Goal: Task Accomplishment & Management: Complete application form

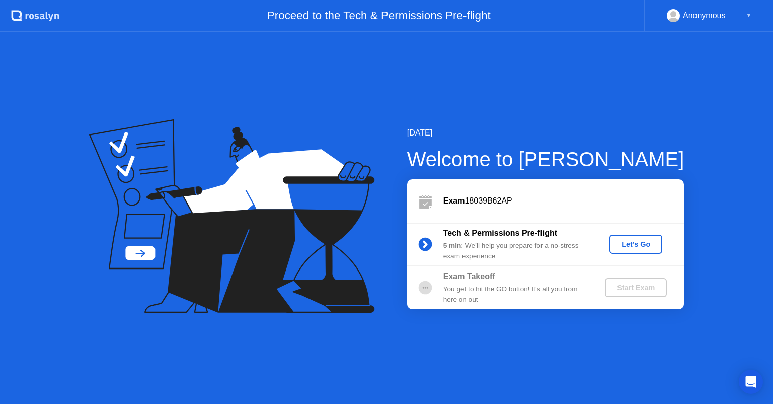
click at [630, 244] on div "Let's Go" at bounding box center [635, 244] width 45 height 8
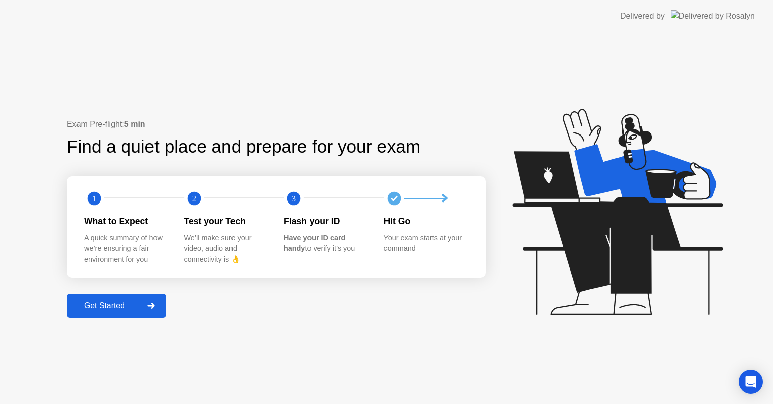
click at [110, 308] on div "Get Started" at bounding box center [104, 305] width 69 height 9
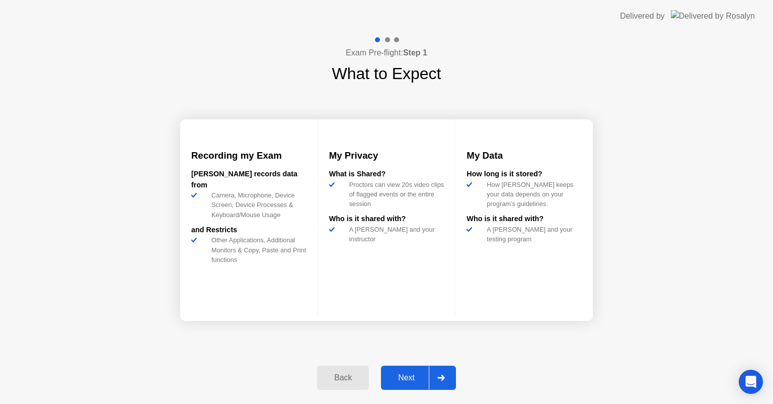
click at [410, 375] on div "Next" at bounding box center [406, 377] width 45 height 9
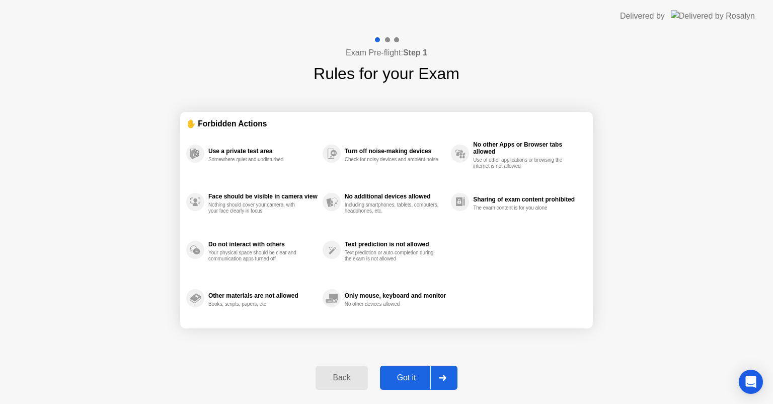
click at [409, 374] on div "Got it" at bounding box center [406, 377] width 47 height 9
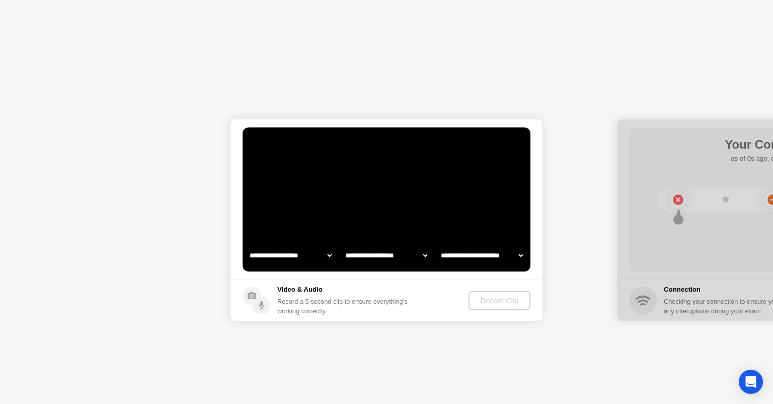
select select "**********"
select select "*******"
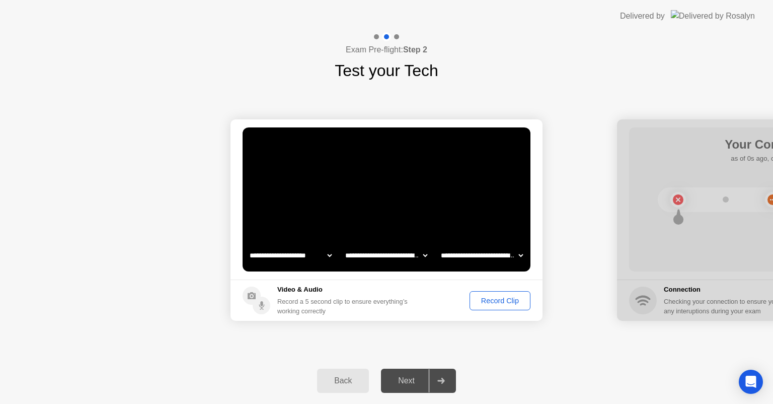
click at [489, 296] on div "Record Clip" at bounding box center [500, 300] width 54 height 8
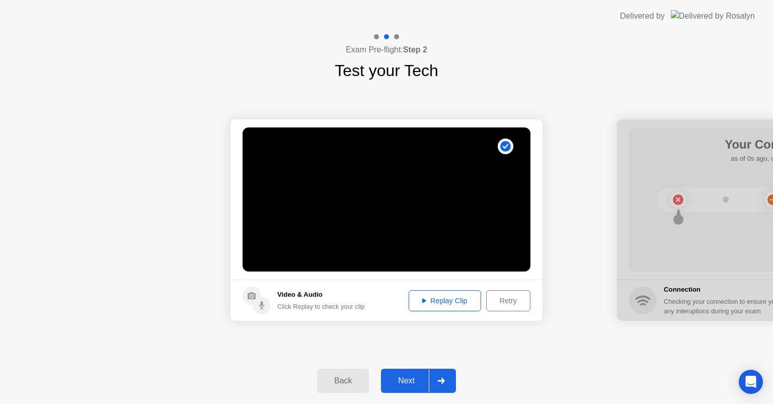
click at [410, 380] on div "Next" at bounding box center [406, 380] width 45 height 9
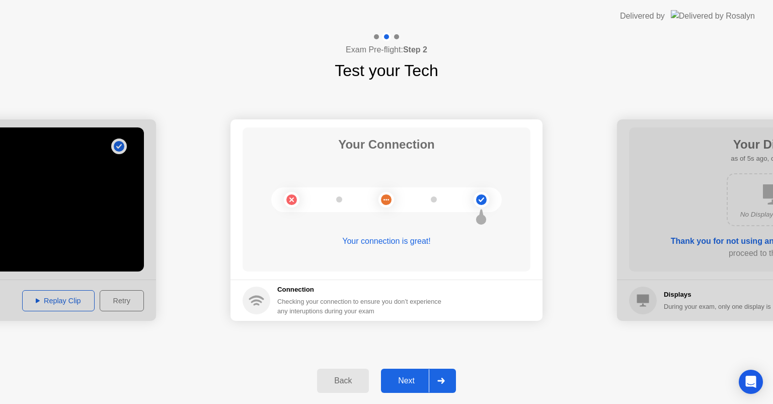
click at [408, 376] on div "Next" at bounding box center [406, 380] width 45 height 9
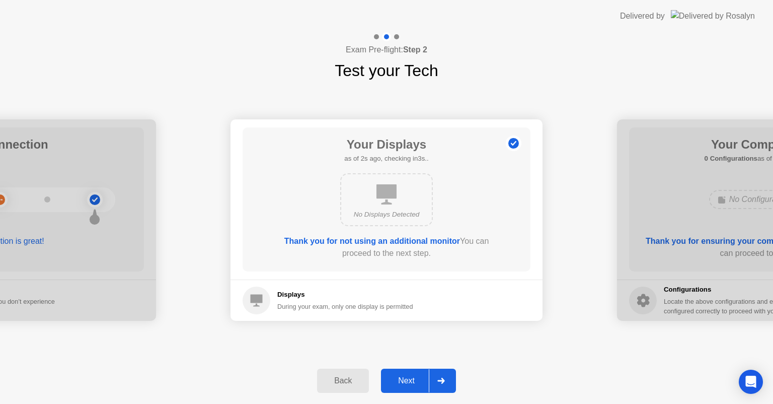
click at [408, 376] on div "Next" at bounding box center [406, 380] width 45 height 9
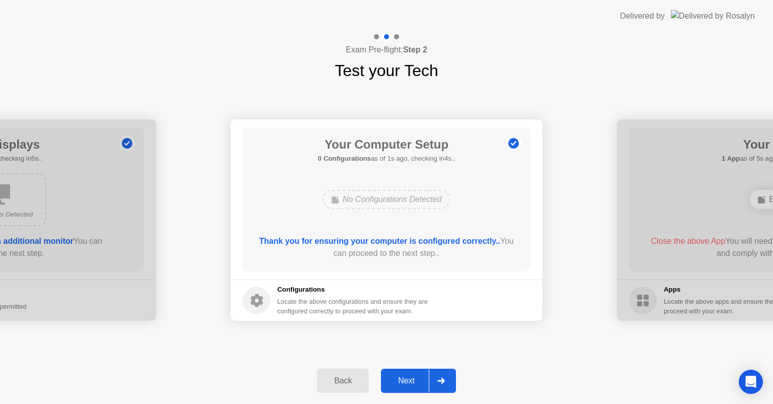
click at [408, 376] on div "Next" at bounding box center [406, 380] width 45 height 9
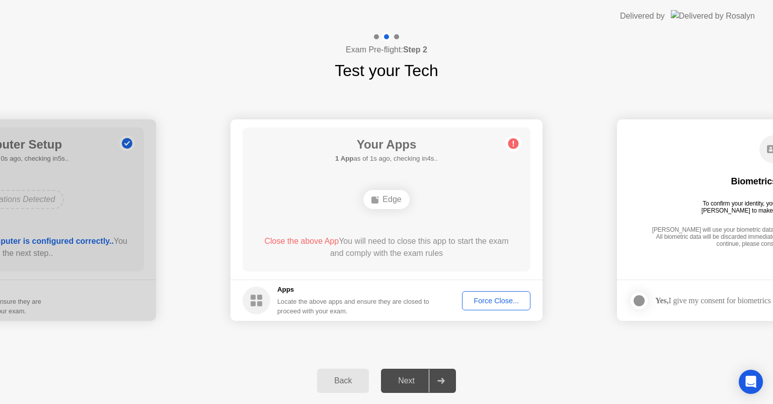
click at [500, 302] on div "Force Close..." at bounding box center [495, 300] width 61 height 8
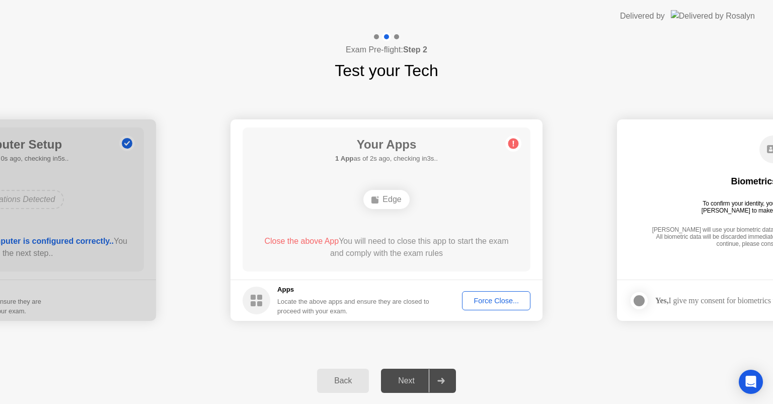
click at [506, 297] on div "Force Close..." at bounding box center [495, 300] width 61 height 8
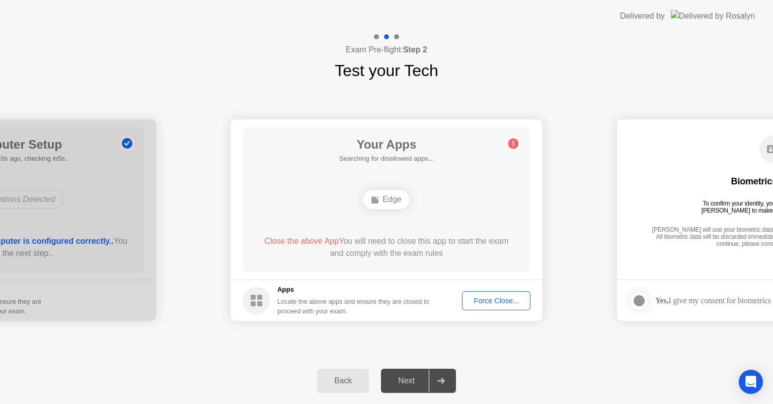
click at [487, 297] on div "Force Close..." at bounding box center [495, 300] width 61 height 8
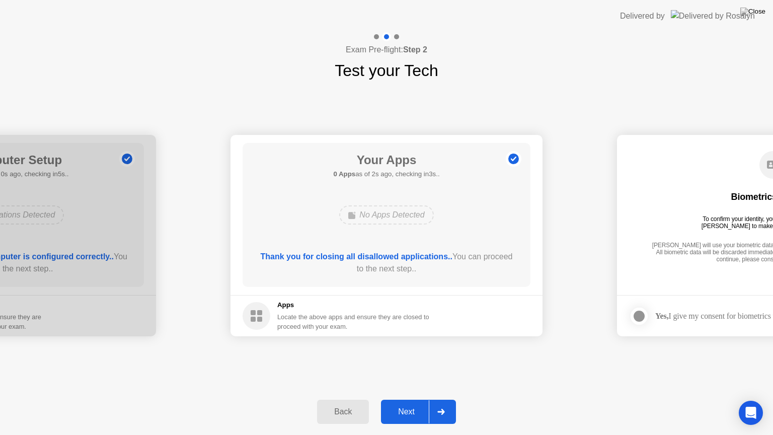
click at [397, 403] on div "Next" at bounding box center [406, 411] width 45 height 9
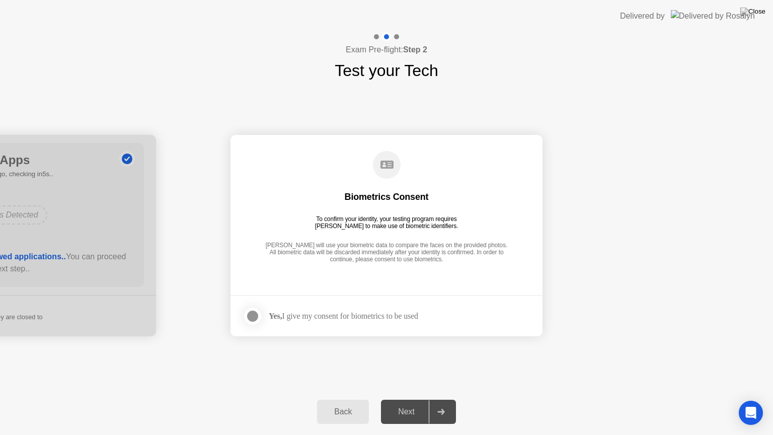
click at [256, 319] on div at bounding box center [253, 316] width 12 height 12
click at [397, 403] on button "Next" at bounding box center [418, 412] width 75 height 24
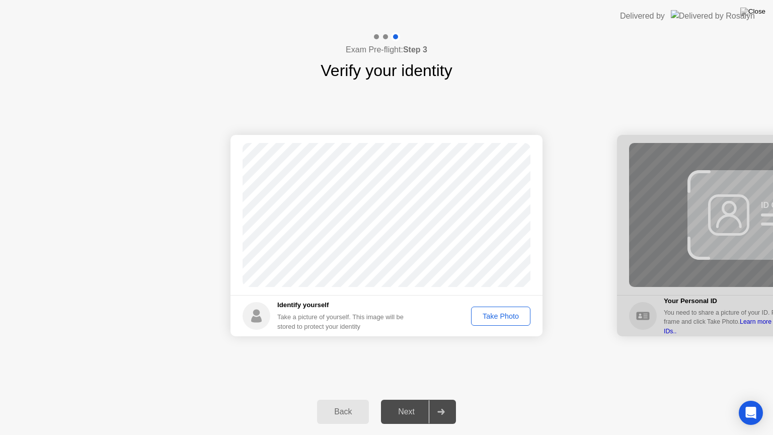
click at [505, 313] on div "Take Photo" at bounding box center [500, 316] width 52 height 8
click at [418, 403] on div "Next" at bounding box center [406, 411] width 45 height 9
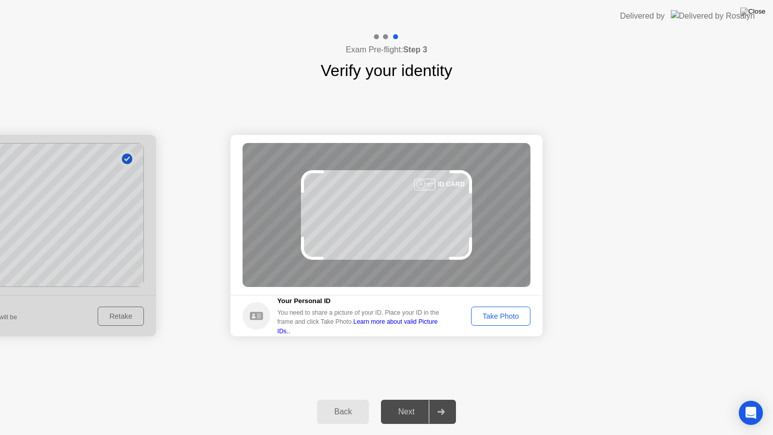
click at [511, 315] on div "Take Photo" at bounding box center [500, 316] width 52 height 8
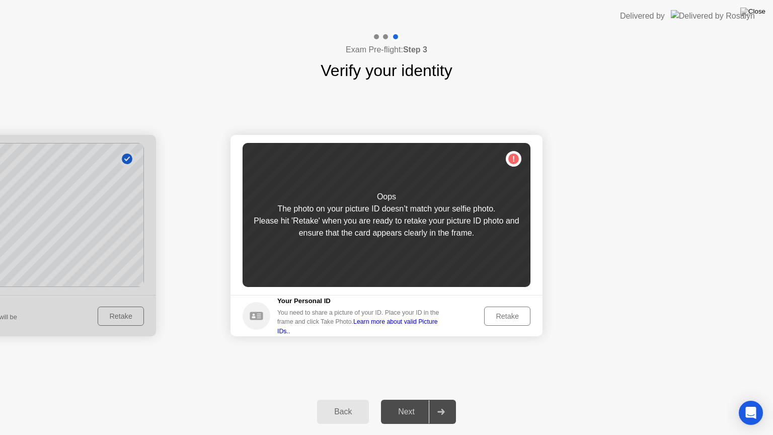
click at [502, 312] on div "Retake" at bounding box center [507, 316] width 39 height 8
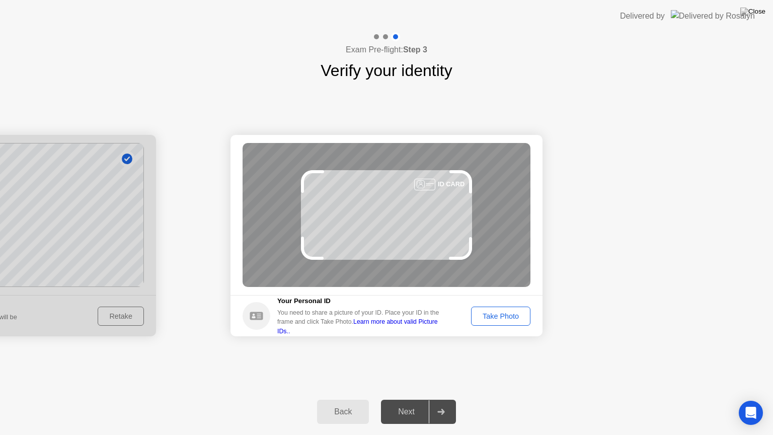
click at [501, 312] on div "Take Photo" at bounding box center [500, 316] width 52 height 8
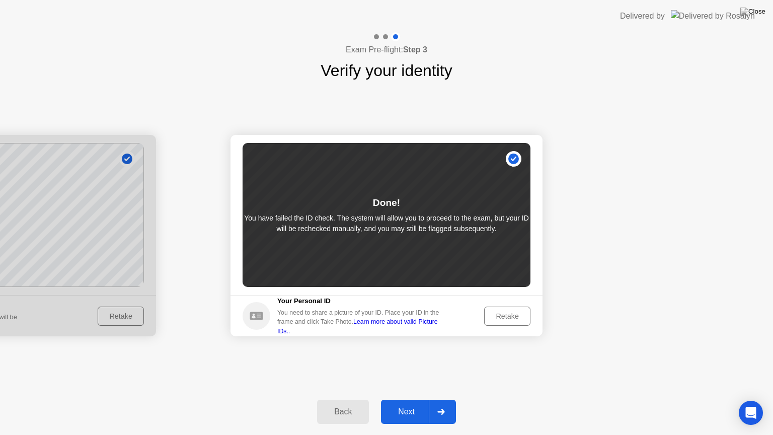
click at [408, 403] on div "Next" at bounding box center [406, 411] width 45 height 9
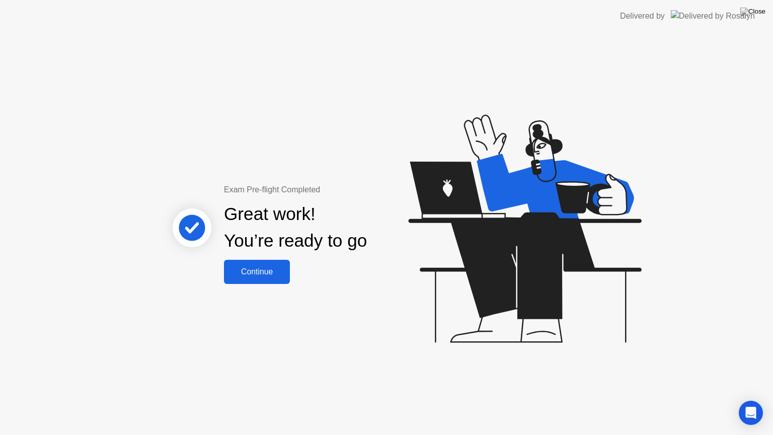
click at [256, 276] on div "Continue" at bounding box center [257, 271] width 60 height 9
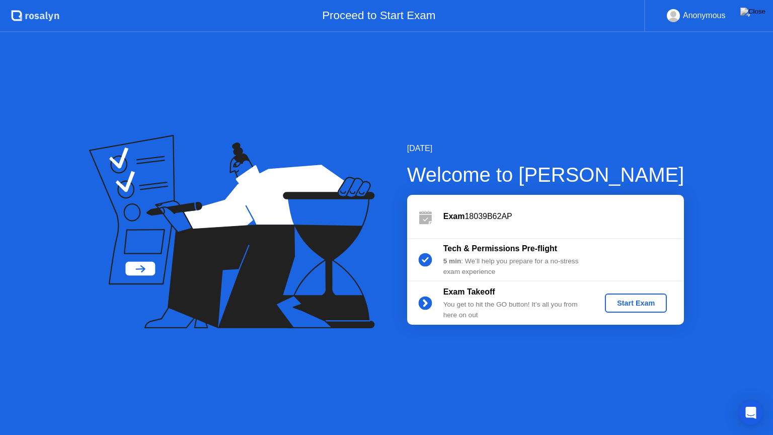
click at [615, 304] on div "Start Exam" at bounding box center [636, 303] width 54 height 8
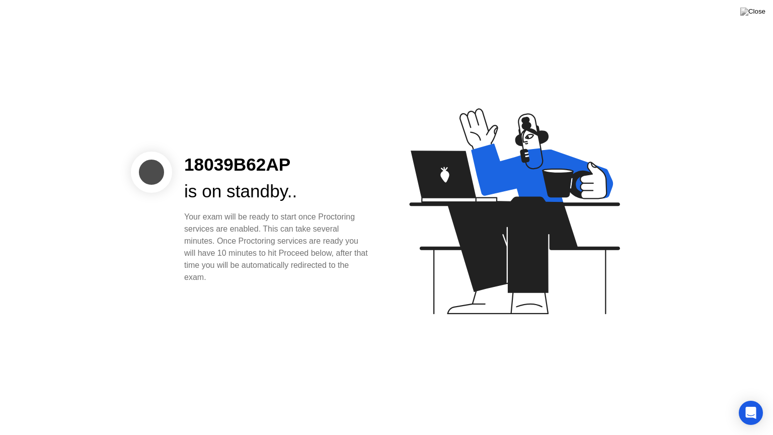
click at [765, 12] on button at bounding box center [753, 11] width 30 height 13
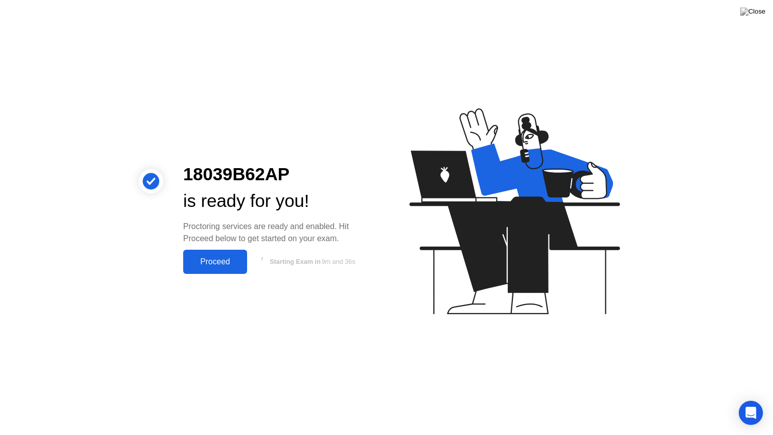
click at [222, 254] on button "Proceed" at bounding box center [215, 262] width 64 height 24
